Goal: Transaction & Acquisition: Purchase product/service

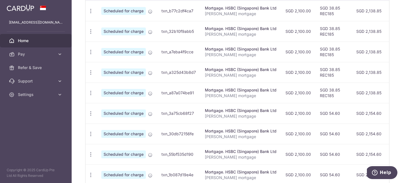
scroll to position [188, 0]
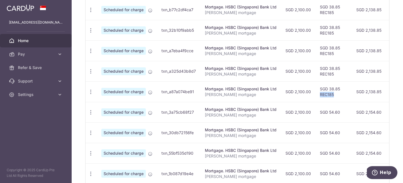
drag, startPoint x: 319, startPoint y: 95, endPoint x: 338, endPoint y: 94, distance: 18.8
click at [337, 94] on td "SGD 38.85 REC185" at bounding box center [334, 91] width 36 height 20
click at [90, 112] on icon "button" at bounding box center [91, 112] width 6 height 6
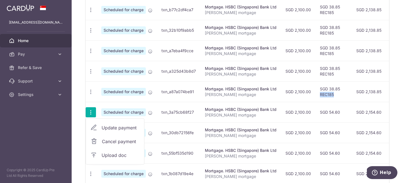
click at [119, 129] on span "Update payment" at bounding box center [121, 127] width 38 height 7
radio input "true"
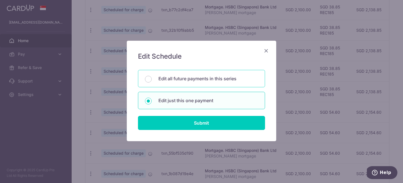
click at [181, 80] on p "Edit all future payments in this series" at bounding box center [208, 78] width 100 height 7
click at [152, 80] on input "Edit all future payments in this series" at bounding box center [148, 79] width 7 height 7
radio input "true"
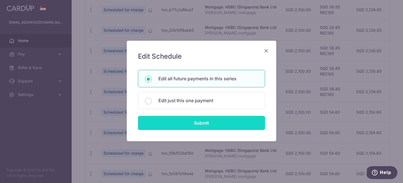
click at [202, 124] on input "Submit" at bounding box center [201, 123] width 127 height 14
radio input "true"
type input "2,100.00"
type input "[PERSON_NAME] mortgage"
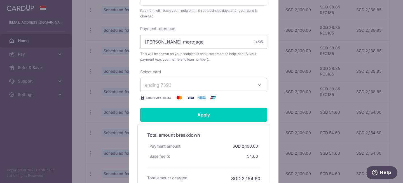
scroll to position [187, 0]
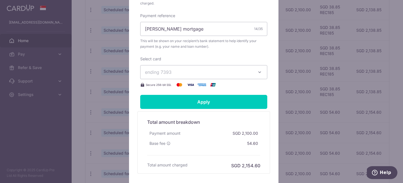
click at [178, 75] on span "ending 7393" at bounding box center [199, 72] width 108 height 7
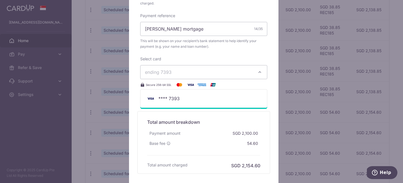
click at [230, 144] on div "Base fee 54.60" at bounding box center [203, 143] width 113 height 10
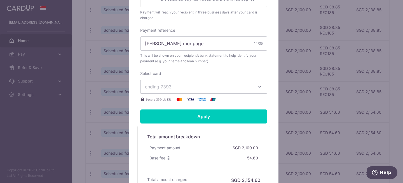
scroll to position [185, 0]
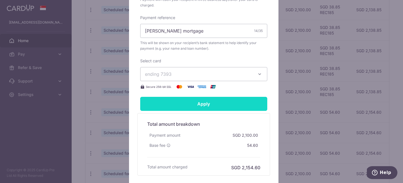
click at [210, 111] on input "Apply" at bounding box center [203, 104] width 127 height 14
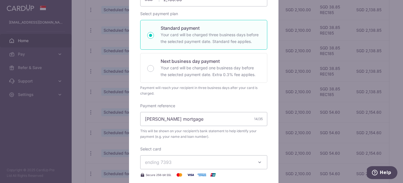
type input "Successfully Applied"
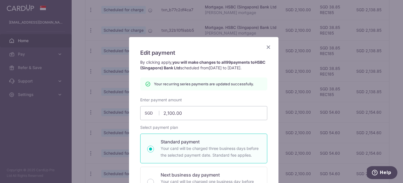
scroll to position [0, 0]
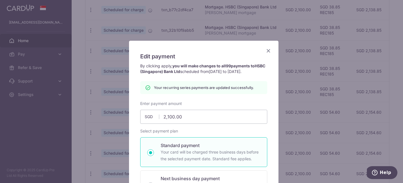
click at [267, 50] on icon "Close" at bounding box center [268, 50] width 7 height 7
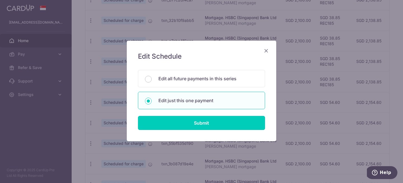
click at [265, 49] on icon "Close" at bounding box center [266, 50] width 7 height 7
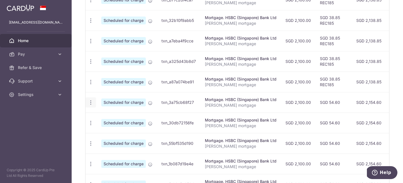
click at [91, 103] on icon "button" at bounding box center [91, 102] width 6 height 6
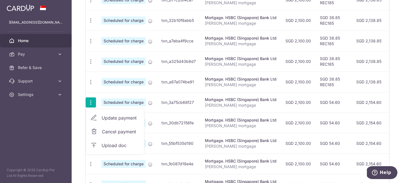
click at [122, 119] on span "Update payment" at bounding box center [121, 117] width 38 height 7
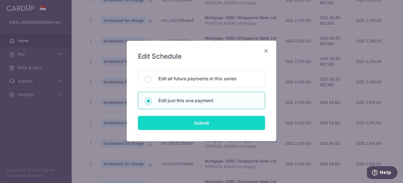
click at [202, 119] on input "Submit" at bounding box center [201, 123] width 127 height 14
radio input "true"
type input "2,100.00"
type input "15/02/2026"
type input "shawn mortgage"
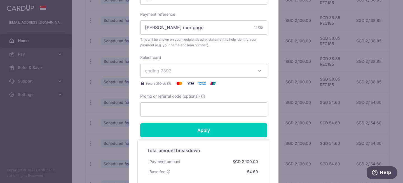
scroll to position [201, 0]
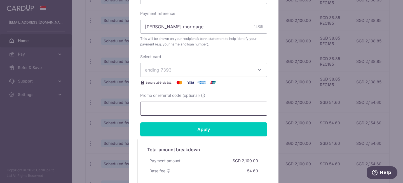
click at [181, 105] on input "Promo or referral code (optional)" at bounding box center [203, 108] width 127 height 14
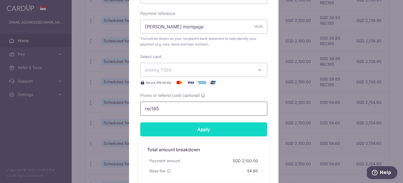
type input "rec185"
click at [201, 129] on input "Apply" at bounding box center [203, 129] width 127 height 14
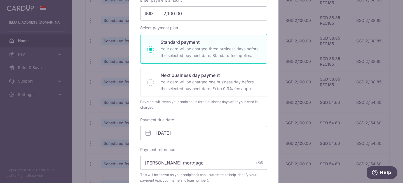
scroll to position [0, 0]
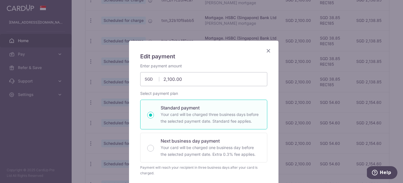
click at [266, 53] on icon "Close" at bounding box center [268, 50] width 7 height 7
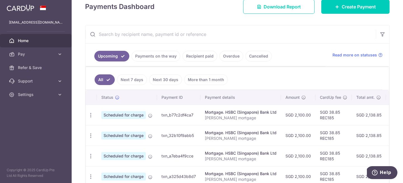
scroll to position [59, 0]
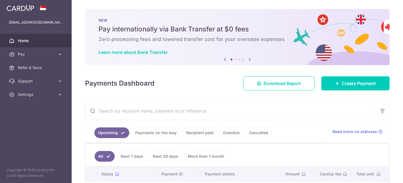
click at [393, 88] on div "× Pause Schedule Pause all future payments in this series Pause just this one p…" at bounding box center [237, 91] width 331 height 183
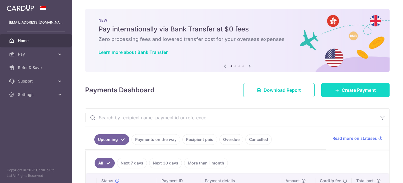
click at [357, 85] on link "Create Payment" at bounding box center [355, 90] width 68 height 14
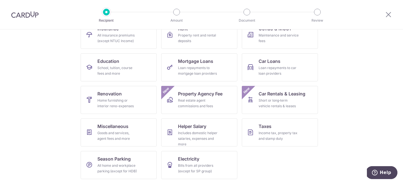
scroll to position [68, 0]
click at [268, 135] on div "Income tax, property tax and stamp duty" at bounding box center [279, 134] width 40 height 11
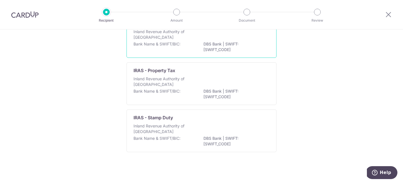
scroll to position [8, 0]
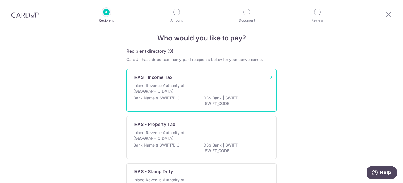
click at [200, 88] on div "Inland Revenue Authority of [GEOGRAPHIC_DATA]" at bounding box center [202, 89] width 136 height 12
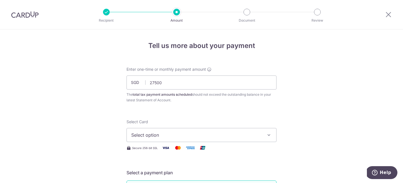
type input "27,500.00"
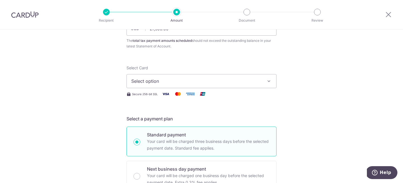
click at [218, 81] on span "Select option" at bounding box center [196, 81] width 130 height 7
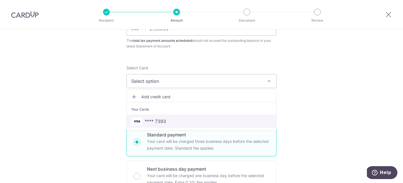
click at [209, 123] on span "**** 7393" at bounding box center [201, 121] width 141 height 7
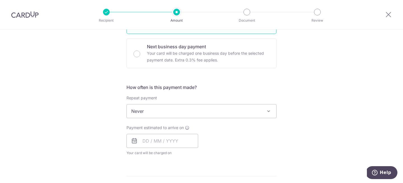
scroll to position [196, 0]
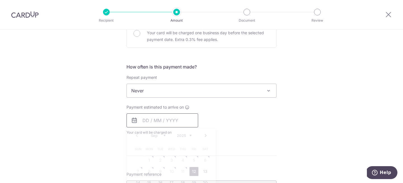
click at [159, 124] on input "text" at bounding box center [163, 120] width 72 height 14
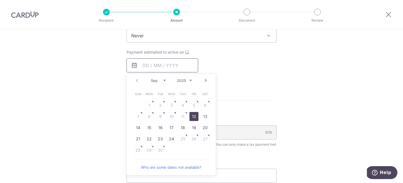
scroll to position [255, 0]
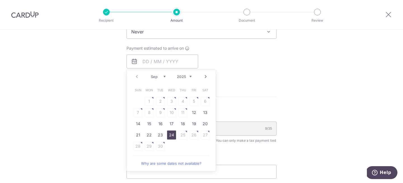
click at [167, 135] on link "24" at bounding box center [171, 134] width 9 height 9
type input "[DATE]"
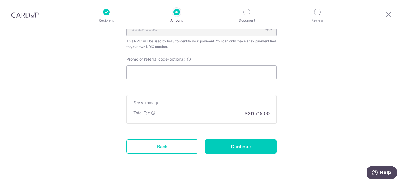
scroll to position [387, 0]
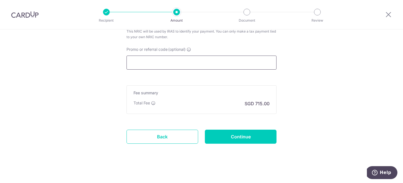
click at [202, 63] on input "Promo or referral code (optional)" at bounding box center [202, 62] width 150 height 14
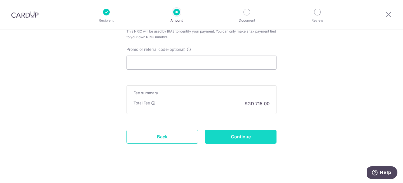
click at [244, 137] on input "Continue" at bounding box center [241, 136] width 72 height 14
type input "Create Schedule"
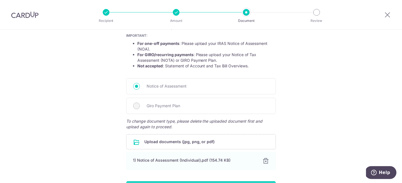
scroll to position [142, 0]
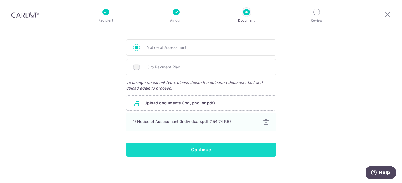
click at [212, 152] on input "Continue" at bounding box center [201, 149] width 150 height 14
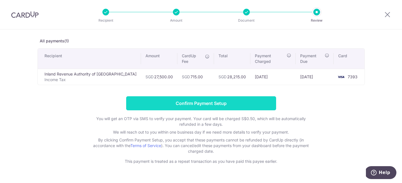
click at [210, 99] on input "Confirm Payment Setup" at bounding box center [201, 103] width 150 height 14
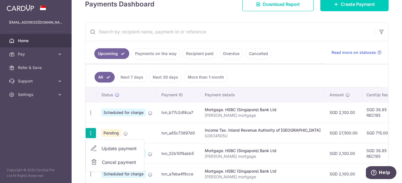
click at [109, 148] on span "Update payment" at bounding box center [121, 148] width 38 height 7
radio input "true"
type input "27,500.00"
type input "[DATE]"
type input "G3834505U"
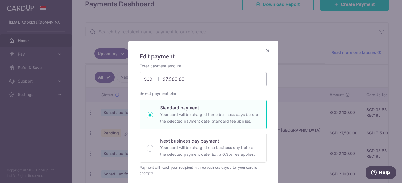
click at [266, 52] on icon "Close" at bounding box center [268, 50] width 7 height 7
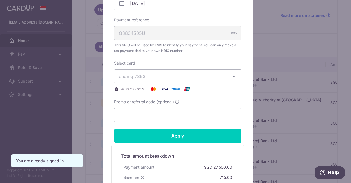
scroll to position [200, 0]
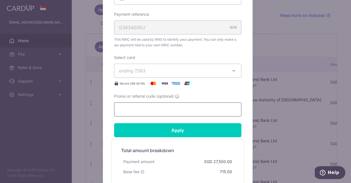
click at [171, 111] on input "Promo or referral code (optional)" at bounding box center [177, 109] width 127 height 14
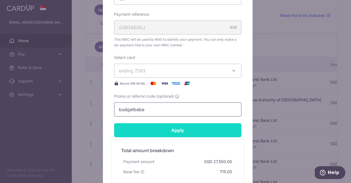
type input "budgetbabe"
click at [168, 132] on input "Apply" at bounding box center [177, 130] width 127 height 14
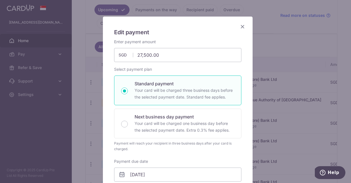
scroll to position [0, 0]
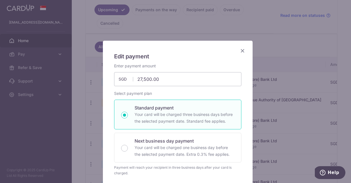
click at [241, 52] on icon "Close" at bounding box center [242, 50] width 7 height 7
